Goal: Information Seeking & Learning: Learn about a topic

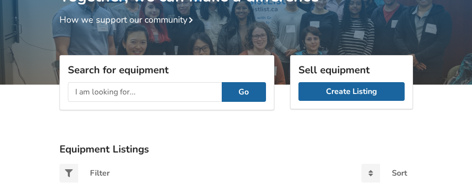
scroll to position [106, 0]
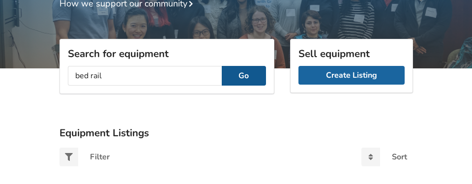
type input "bed rail"
click at [241, 84] on button "Go" at bounding box center [244, 76] width 44 height 20
click at [239, 70] on button "Go" at bounding box center [244, 76] width 44 height 20
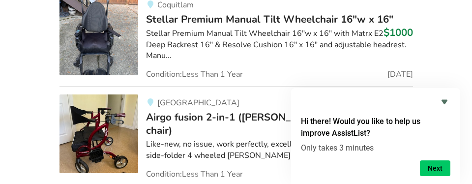
scroll to position [4145, 0]
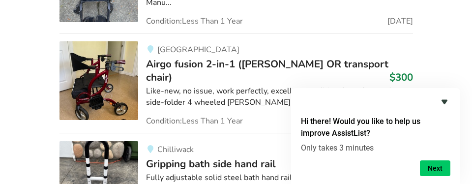
click at [444, 100] on icon "Hide survey" at bounding box center [445, 102] width 6 height 4
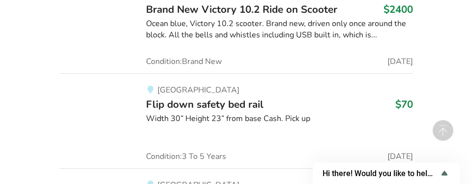
scroll to position [13975, 0]
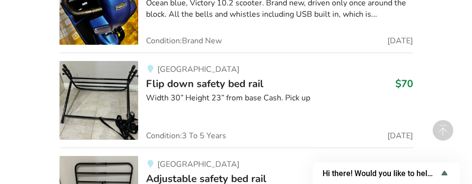
click at [187, 172] on span "Adjustable safety bed rail" at bounding box center [206, 179] width 121 height 14
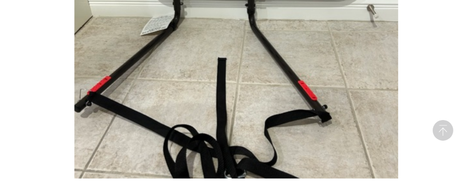
scroll to position [166, 0]
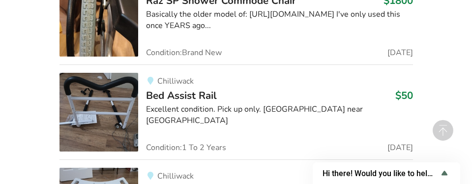
scroll to position [22184, 0]
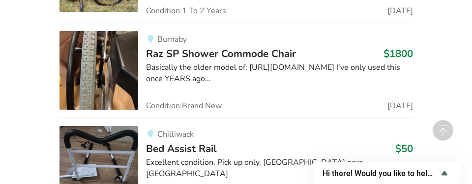
click at [183, 142] on span "Bed Assist Rail" at bounding box center [181, 149] width 71 height 14
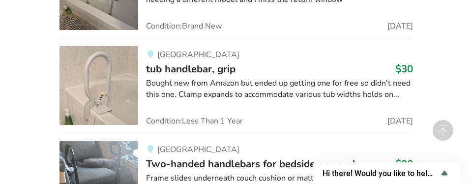
scroll to position [24653, 0]
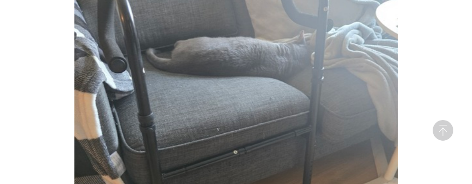
scroll to position [213, 0]
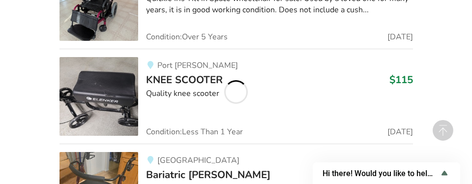
scroll to position [25311, 0]
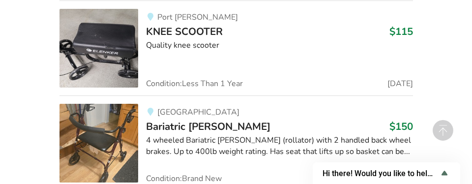
drag, startPoint x: 37, startPoint y: 111, endPoint x: 39, endPoint y: 165, distance: 54.6
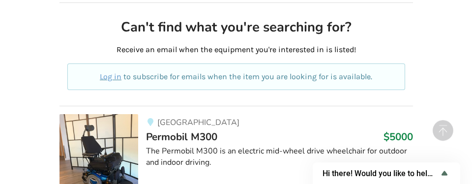
scroll to position [70366, 0]
